Goal: Task Accomplishment & Management: Complete application form

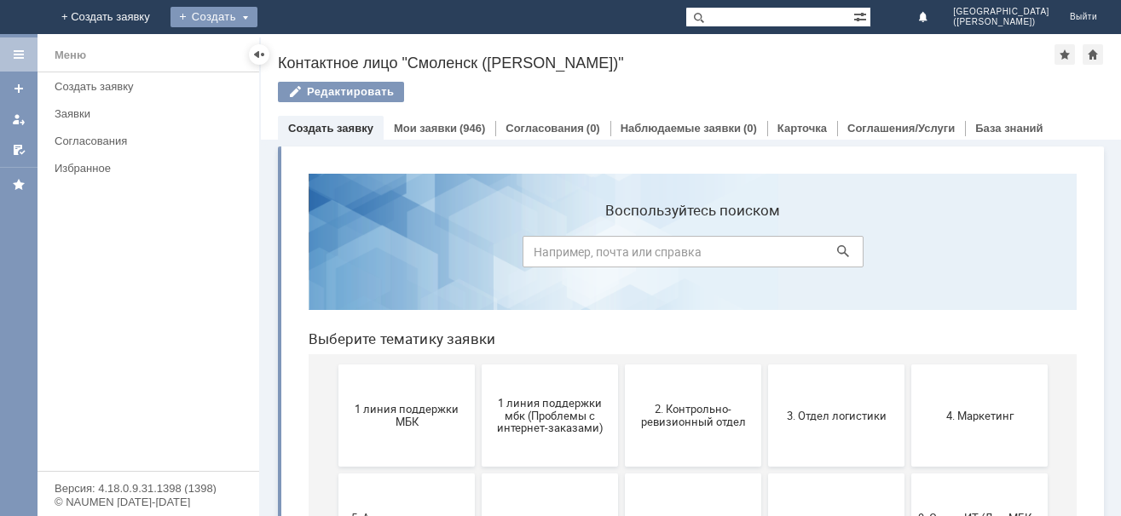
click at [257, 9] on div "Создать" at bounding box center [213, 17] width 87 height 20
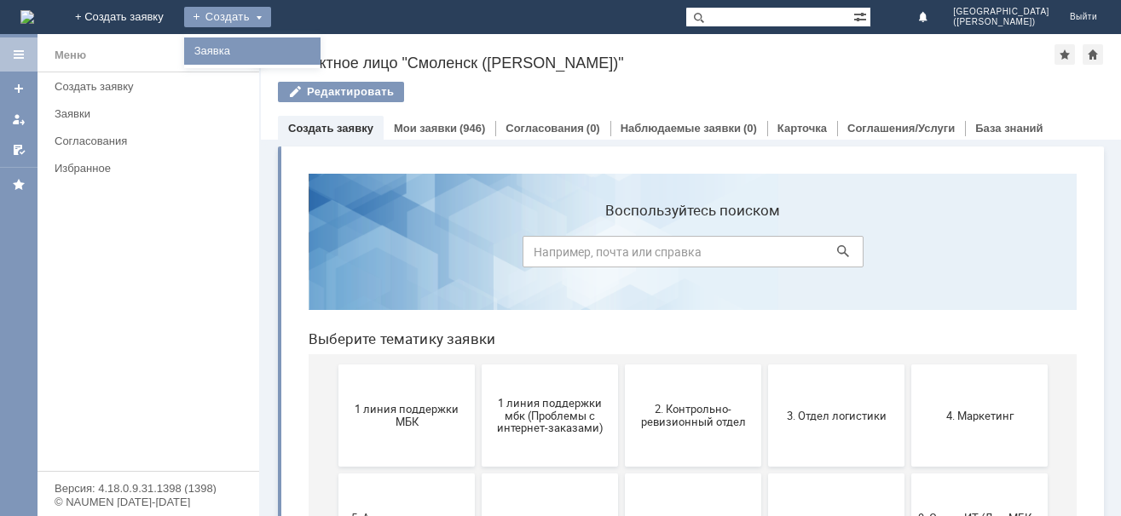
click at [317, 47] on link "Заявка" at bounding box center [252, 51] width 130 height 20
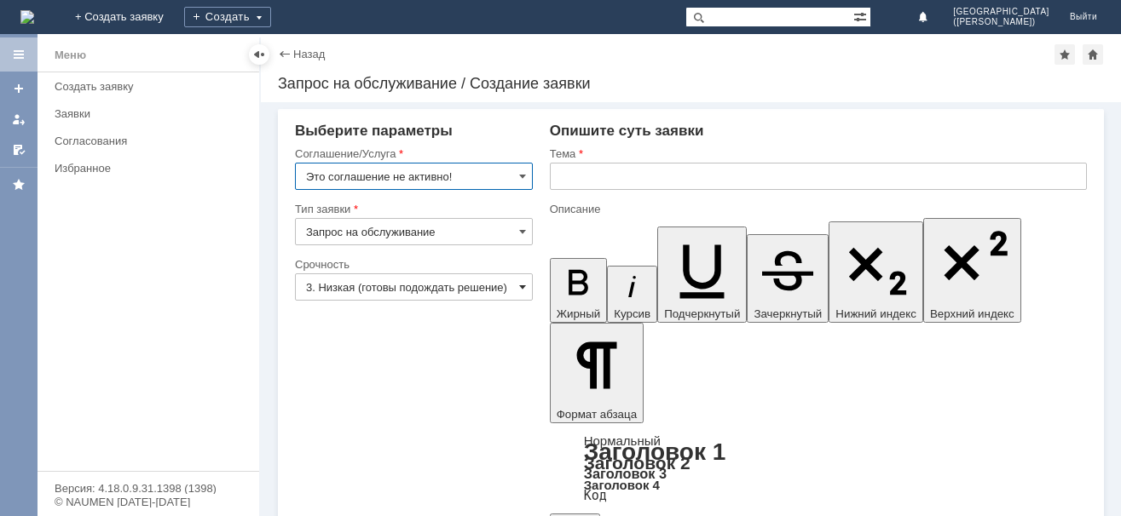
click at [519, 285] on span at bounding box center [522, 287] width 7 height 14
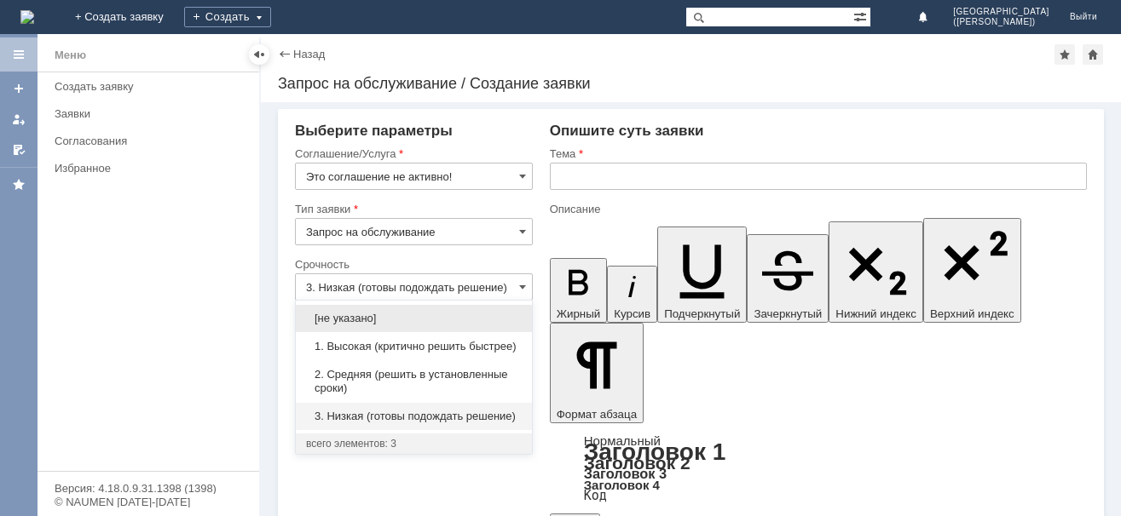
drag, startPoint x: 393, startPoint y: 343, endPoint x: 388, endPoint y: 369, distance: 26.9
click at [393, 342] on span "1. Высокая (критично решить быстрее)" at bounding box center [414, 347] width 216 height 14
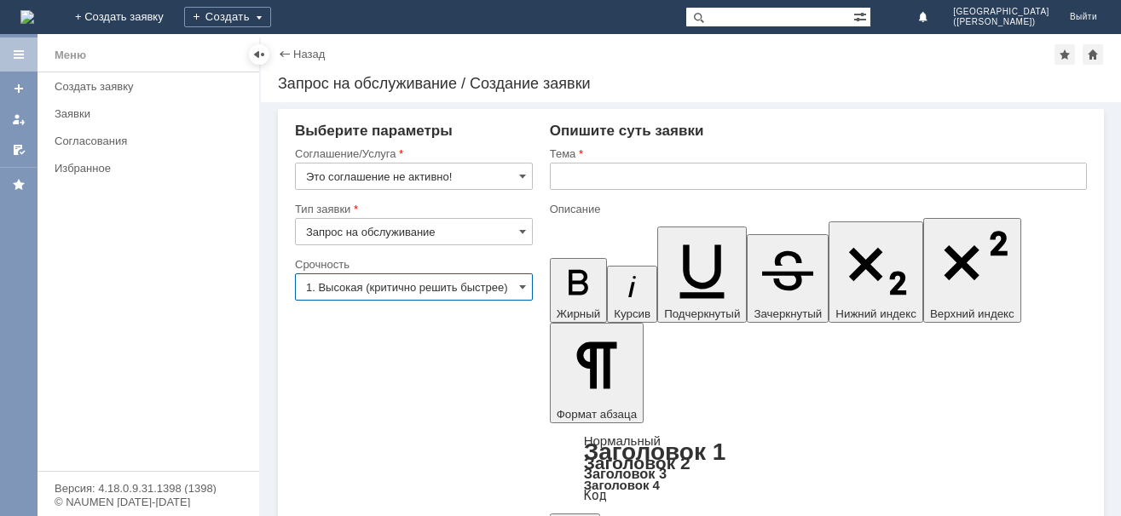
type input "1. Высокая (критично решить быстрее)"
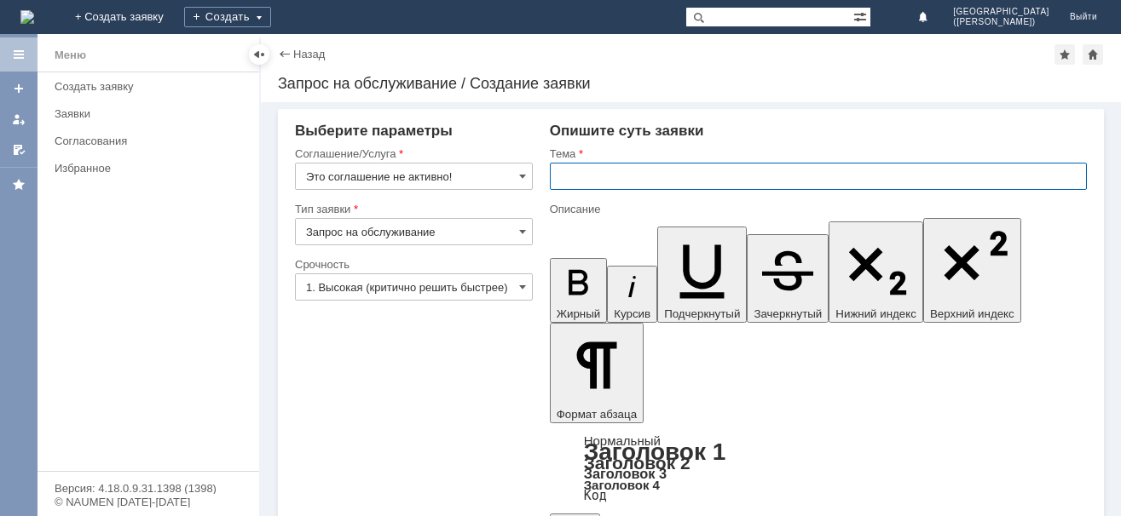
click at [571, 173] on input "text" at bounding box center [818, 176] width 537 height 27
type input "отложенный чек"
